Goal: Find specific page/section: Find specific page/section

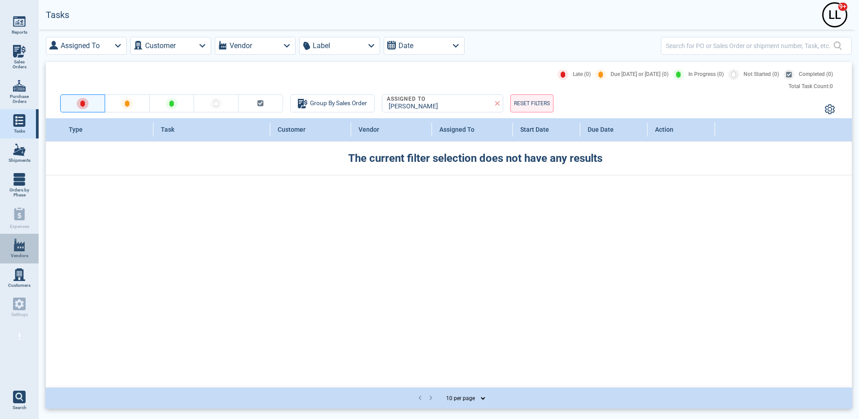
click at [18, 256] on span "Vendors" at bounding box center [20, 255] width 18 height 5
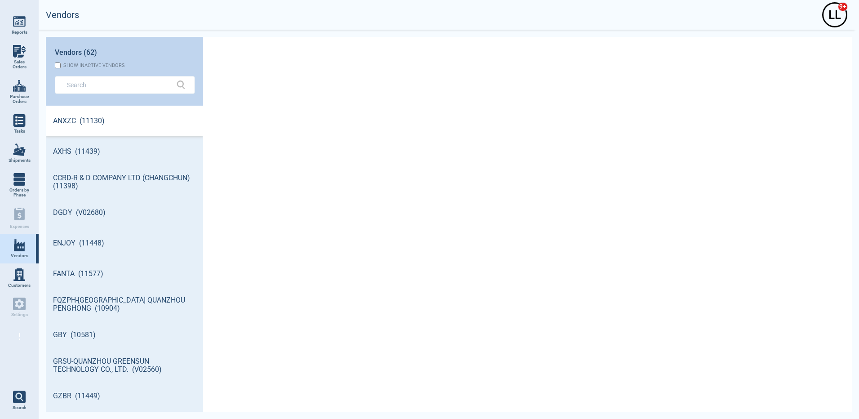
scroll to position [303, 154]
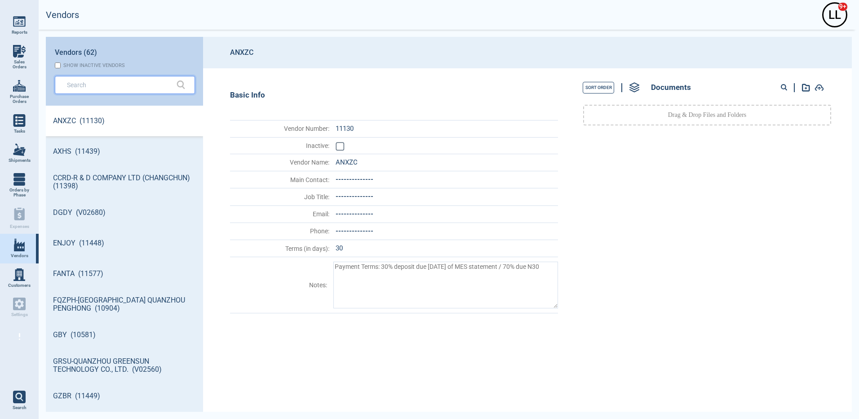
click at [113, 83] on input "text" at bounding box center [118, 84] width 102 height 13
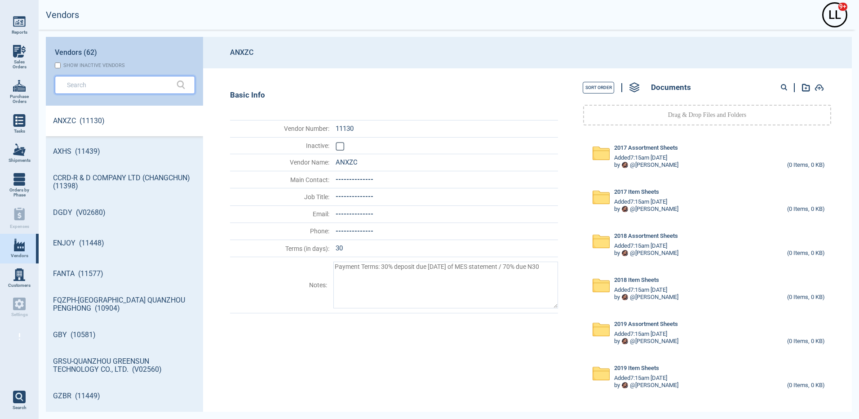
type textarea "x"
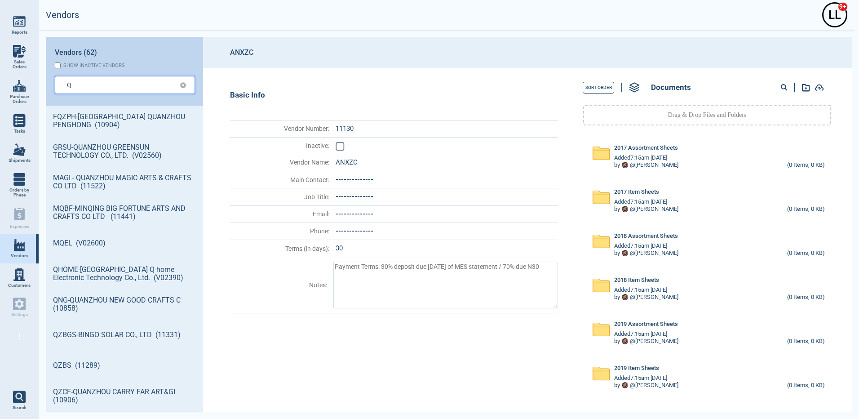
type input "Q"
type textarea "x"
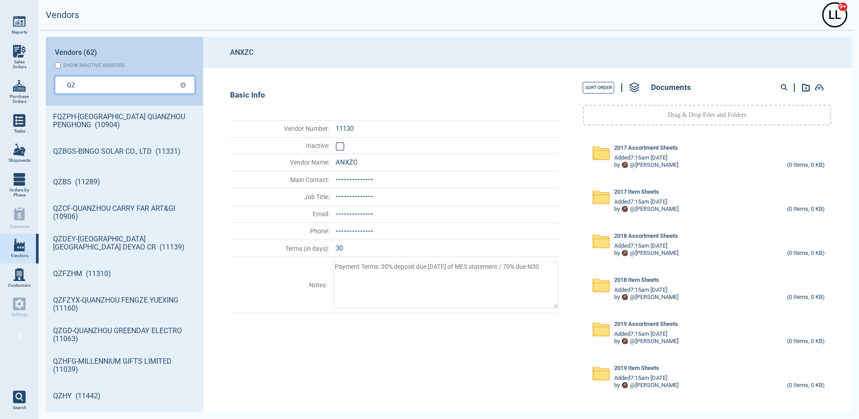
type input "QZ"
type textarea "x"
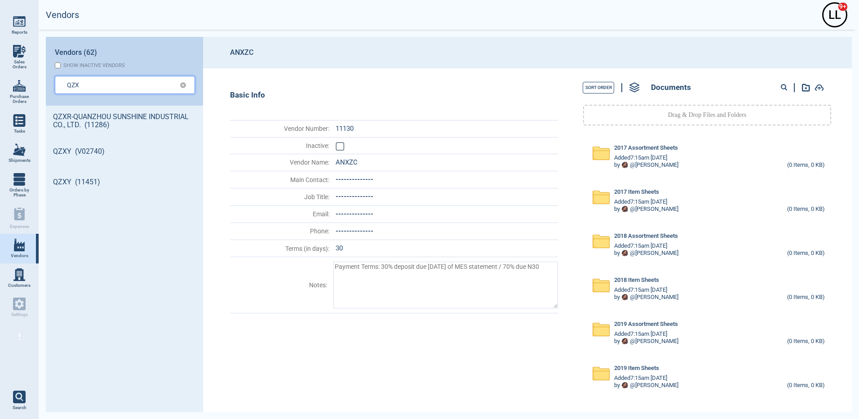
type input "QZX"
type textarea "x"
type input "QZXY"
type textarea "x"
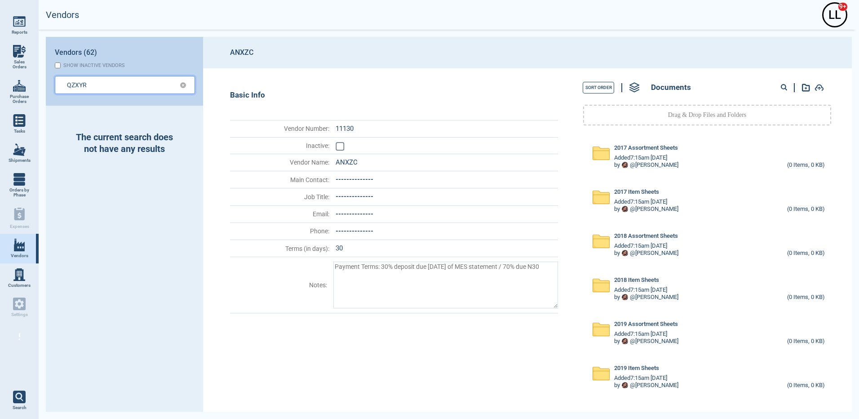
type input "QZXYR"
type textarea "x"
type input "QZXY"
type textarea "x"
type input "QZX"
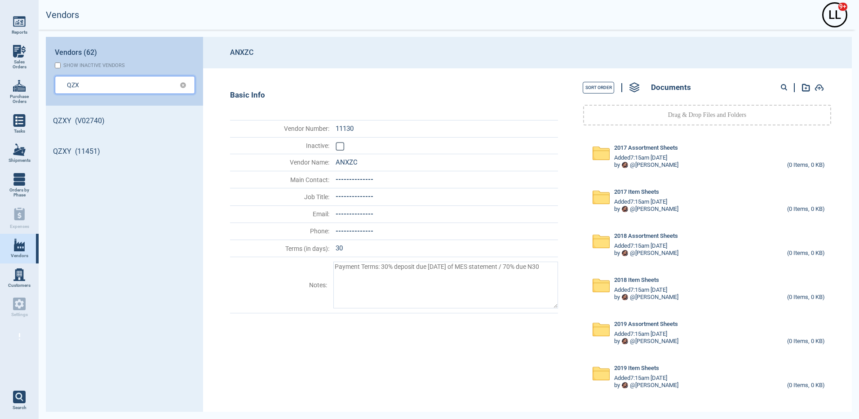
type textarea "x"
type input "QZXR"
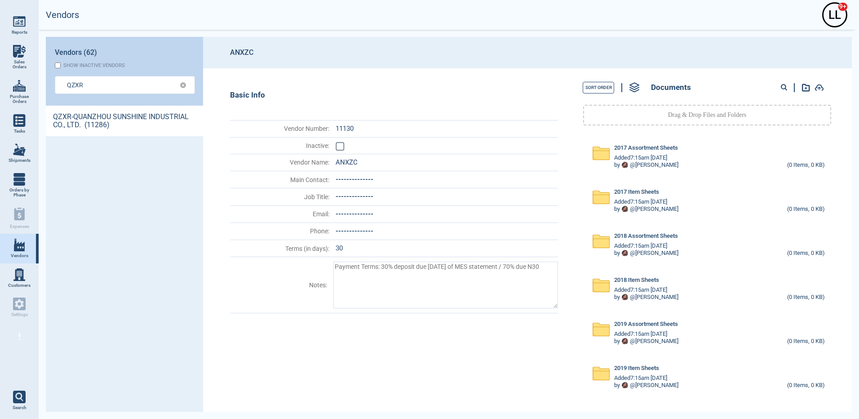
click at [76, 120] on link "QZXR-QUANZHOU SUNSHINE INDUSTRIAL CO., LTD. (11286)" at bounding box center [124, 121] width 157 height 31
click at [783, 88] on circle at bounding box center [783, 86] width 4 height 4
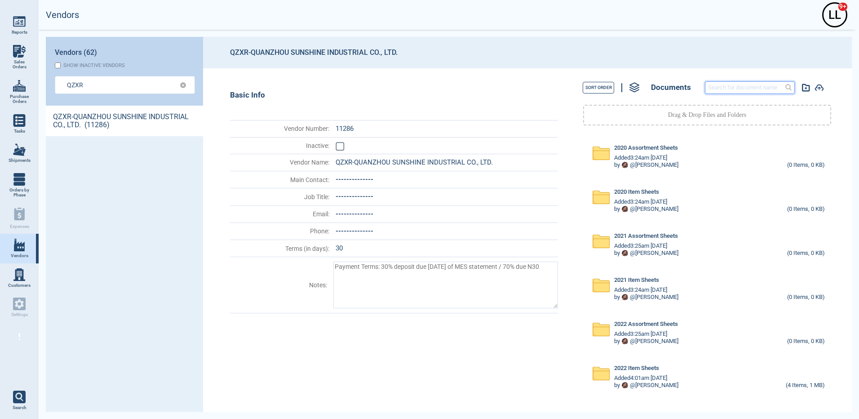
click at [743, 87] on input at bounding box center [749, 88] width 88 height 12
click at [739, 87] on input "16803" at bounding box center [743, 88] width 74 height 12
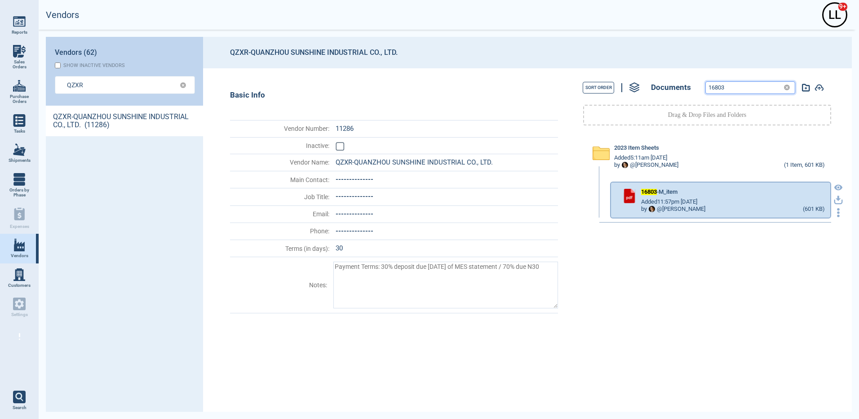
type input "16803"
click at [835, 199] on icon "button" at bounding box center [837, 197] width 5 height 5
